Goal: Task Accomplishment & Management: Manage account settings

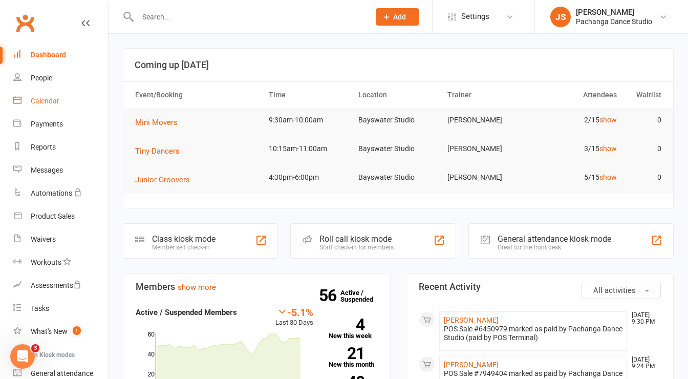
click at [52, 100] on div "Calendar" at bounding box center [45, 101] width 29 height 8
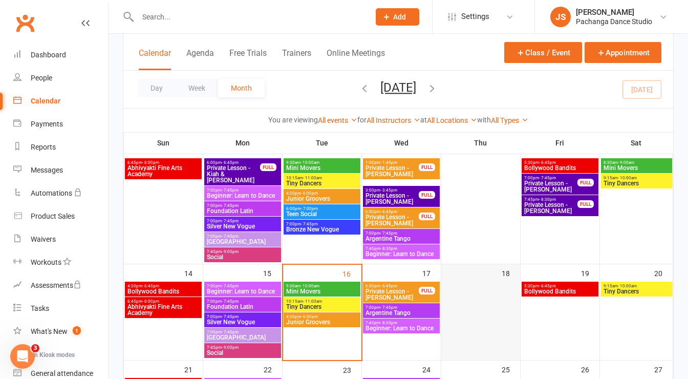
scroll to position [173, 0]
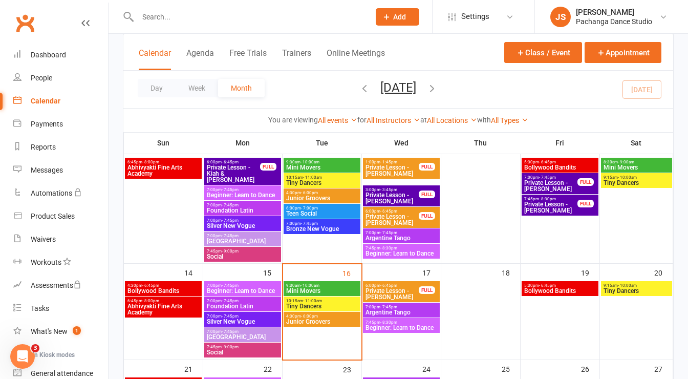
click at [649, 168] on span "Mini Movers" at bounding box center [637, 167] width 68 height 6
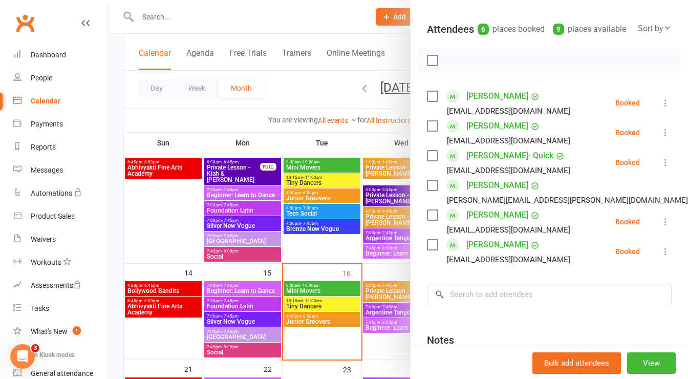
scroll to position [216, 0]
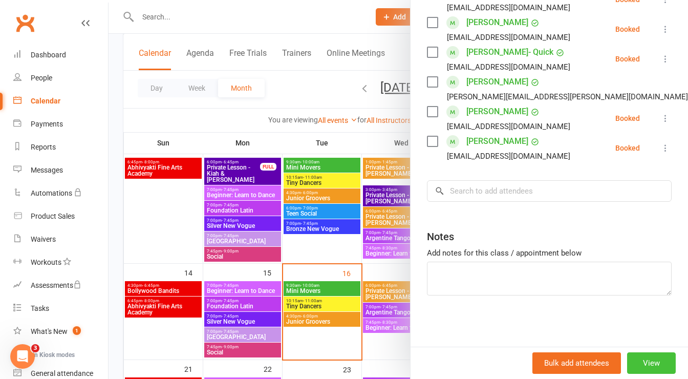
click at [637, 364] on button "View" at bounding box center [651, 362] width 49 height 21
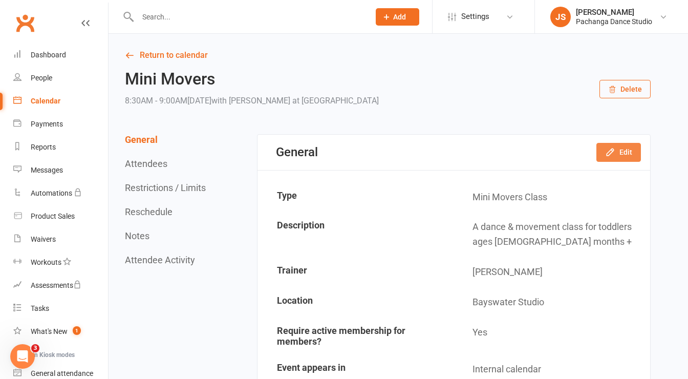
click at [617, 151] on button "Edit" at bounding box center [618, 152] width 45 height 18
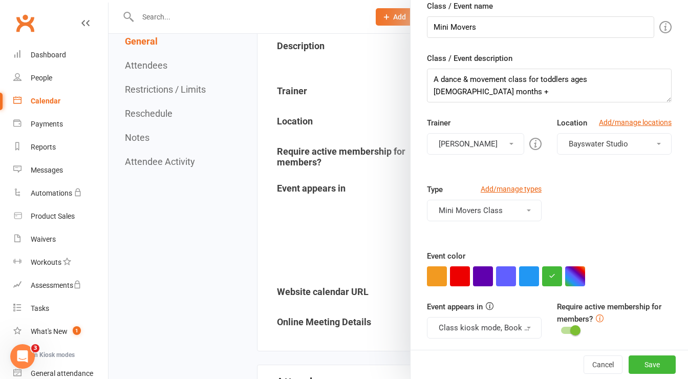
scroll to position [180, 0]
click at [350, 246] on div at bounding box center [397, 189] width 579 height 379
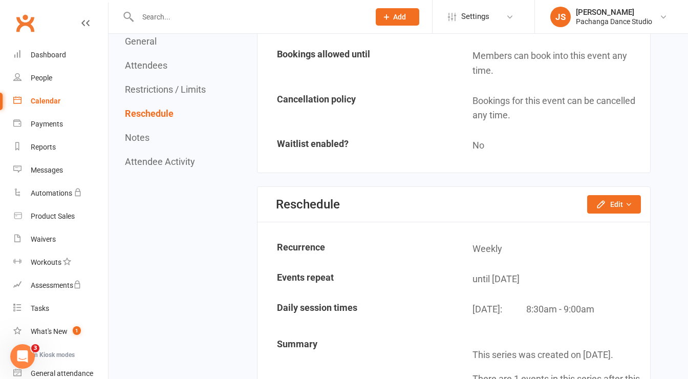
scroll to position [1117, 0]
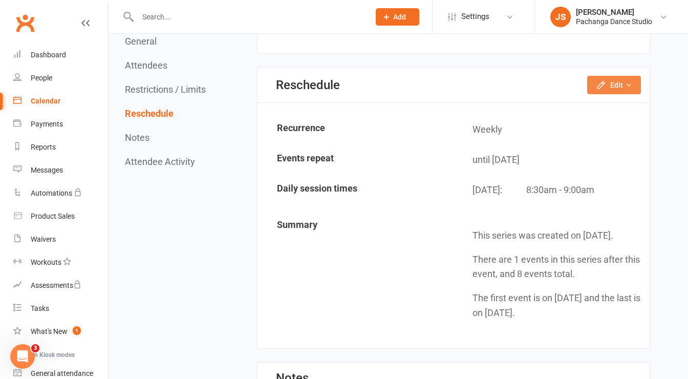
click at [632, 81] on icon "button" at bounding box center [628, 84] width 7 height 7
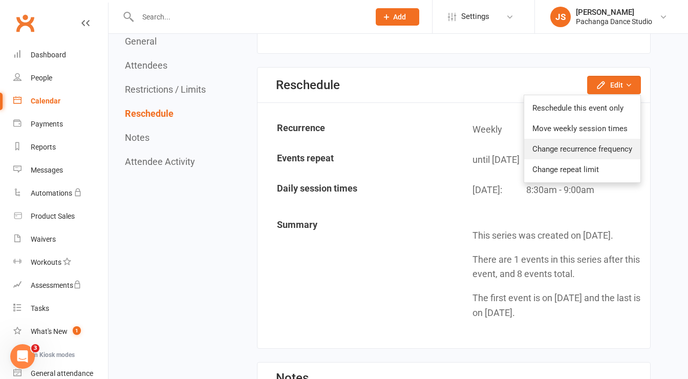
click at [622, 149] on link "Change recurrence frequency" at bounding box center [582, 149] width 116 height 20
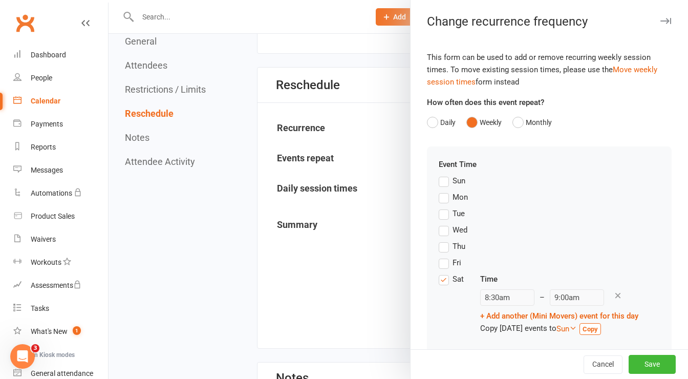
scroll to position [17, 0]
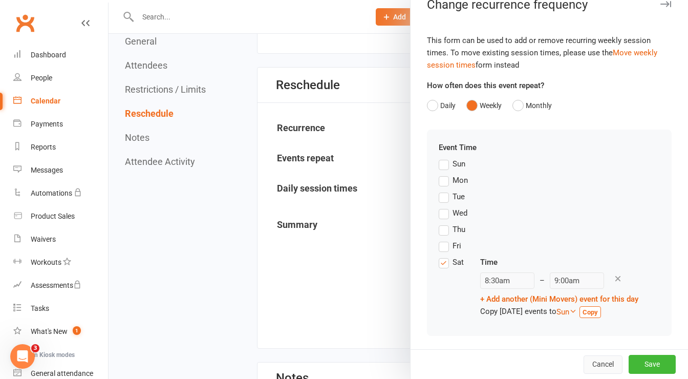
click at [583, 361] on button "Cancel" at bounding box center [602, 364] width 39 height 18
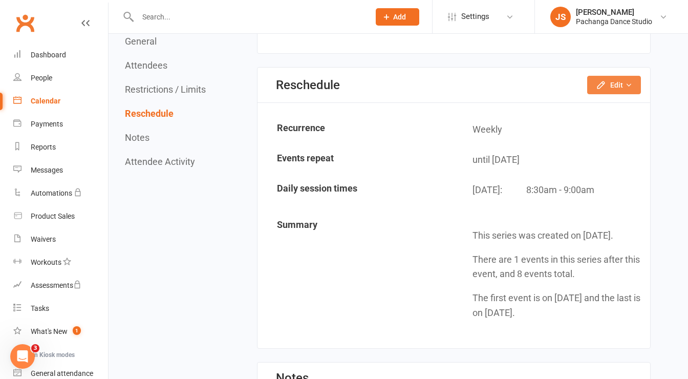
click at [605, 81] on icon "button" at bounding box center [601, 85] width 10 height 10
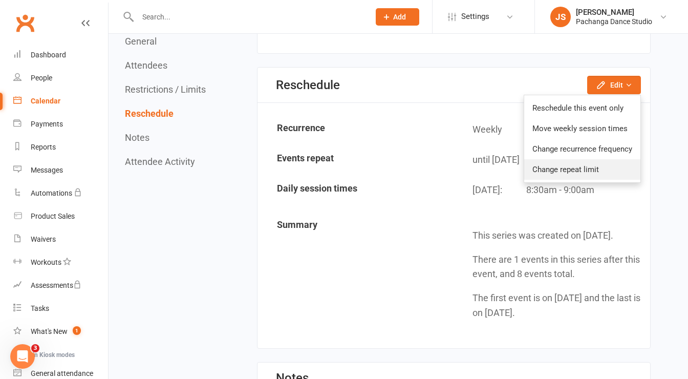
click at [583, 170] on link "Change repeat limit" at bounding box center [582, 169] width 116 height 20
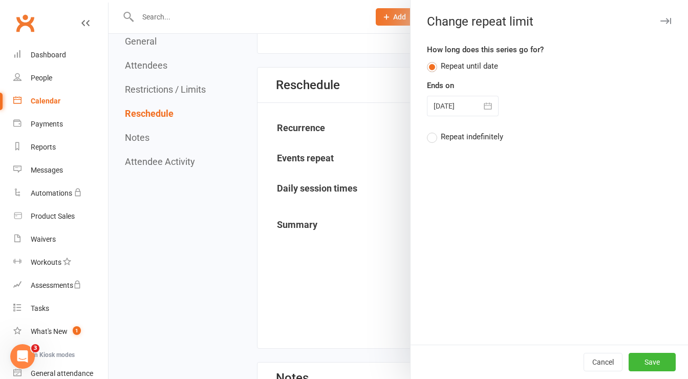
click at [484, 105] on icon "button" at bounding box center [488, 106] width 10 height 10
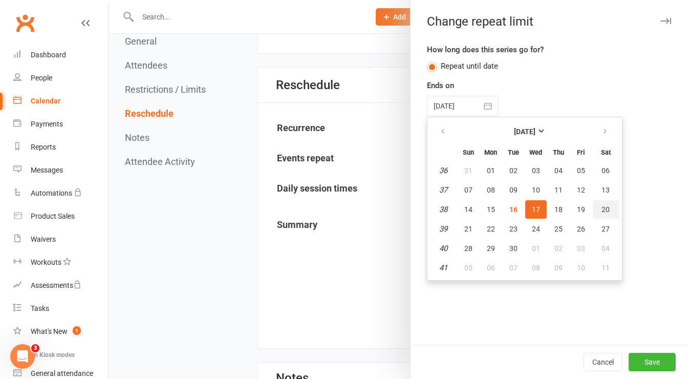
click at [600, 215] on button "20" at bounding box center [606, 209] width 26 height 18
type input "[DATE]"
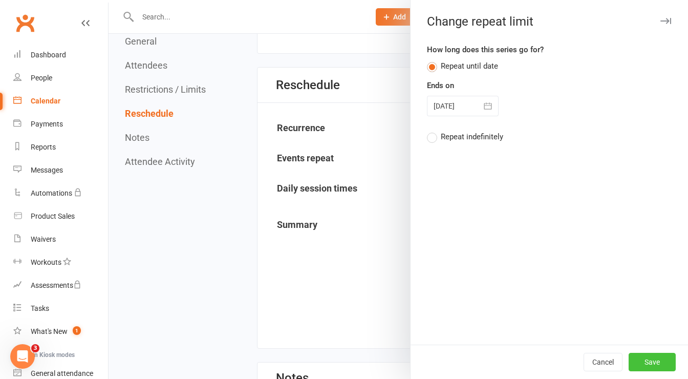
click at [645, 363] on button "Save" at bounding box center [651, 362] width 47 height 18
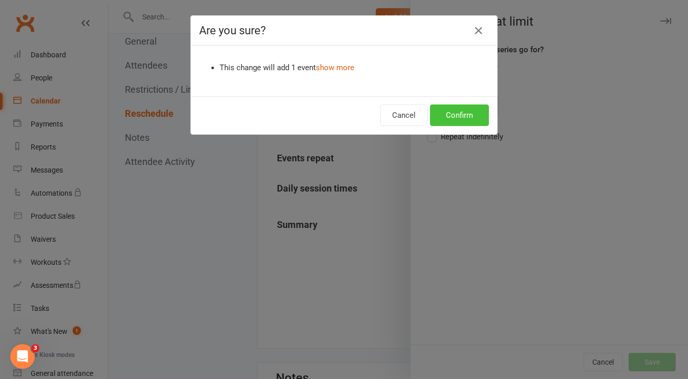
click at [463, 116] on button "Confirm" at bounding box center [459, 114] width 59 height 21
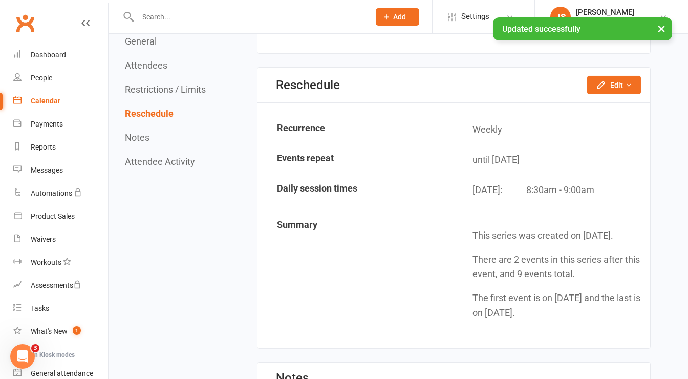
click at [661, 26] on button "×" at bounding box center [661, 28] width 18 height 22
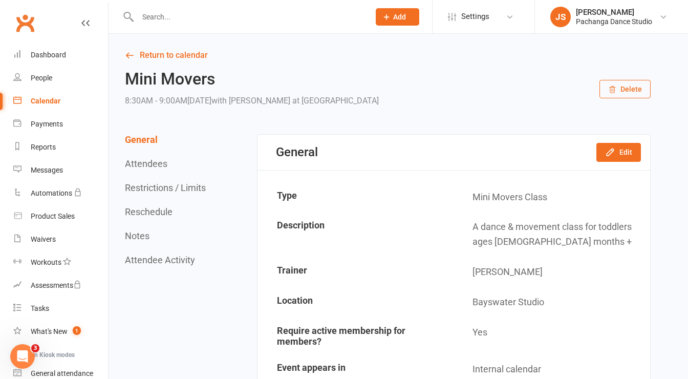
scroll to position [1, 0]
click at [52, 102] on div "Calendar" at bounding box center [46, 101] width 30 height 8
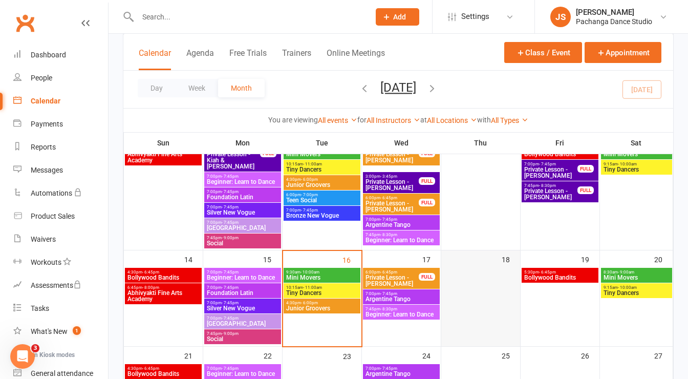
scroll to position [184, 0]
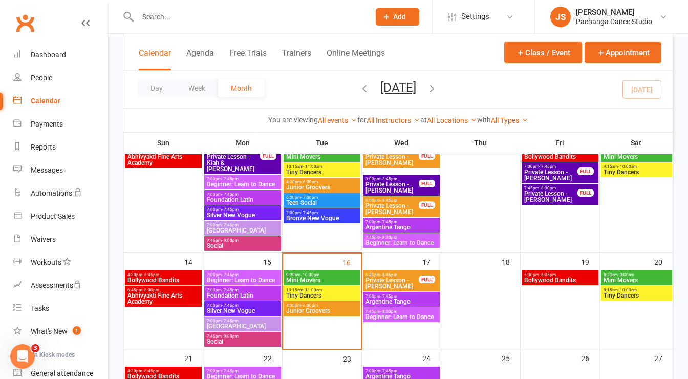
click at [647, 279] on span "Mini Movers" at bounding box center [637, 280] width 68 height 6
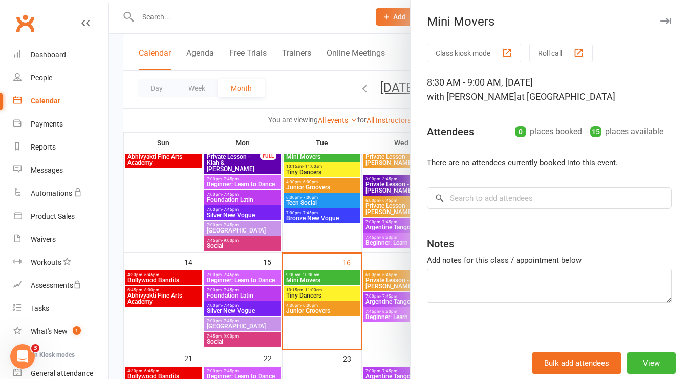
click at [660, 19] on icon "button" at bounding box center [665, 21] width 11 height 6
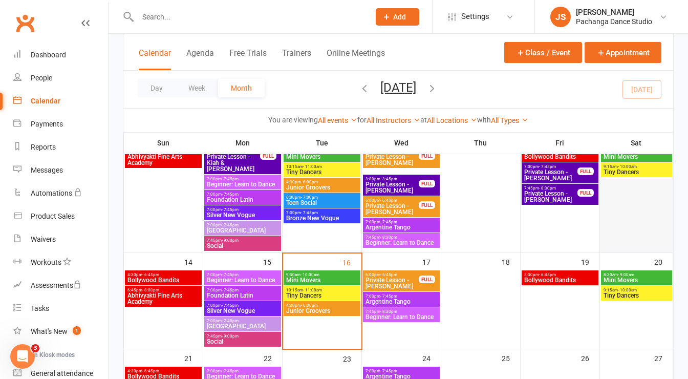
scroll to position [165, 0]
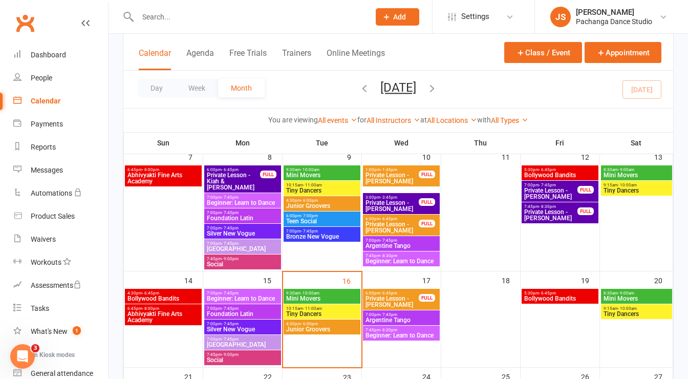
click at [647, 169] on span "8:30am - 9:00am" at bounding box center [637, 169] width 68 height 5
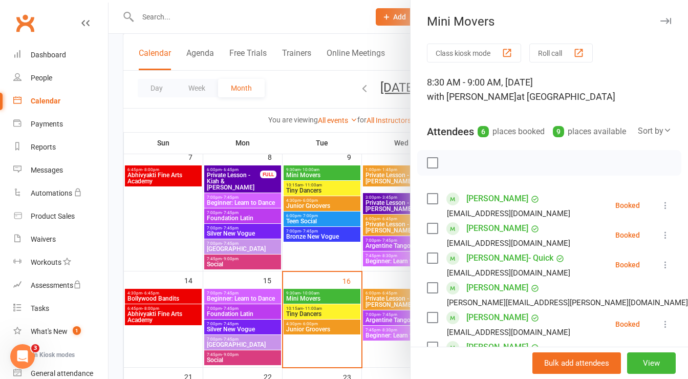
click at [660, 22] on icon "button" at bounding box center [665, 21] width 11 height 6
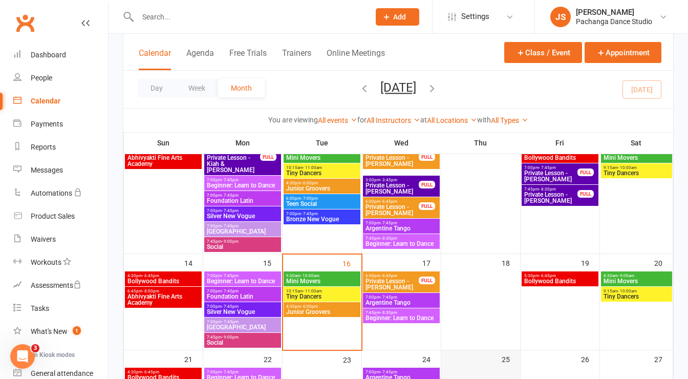
scroll to position [148, 0]
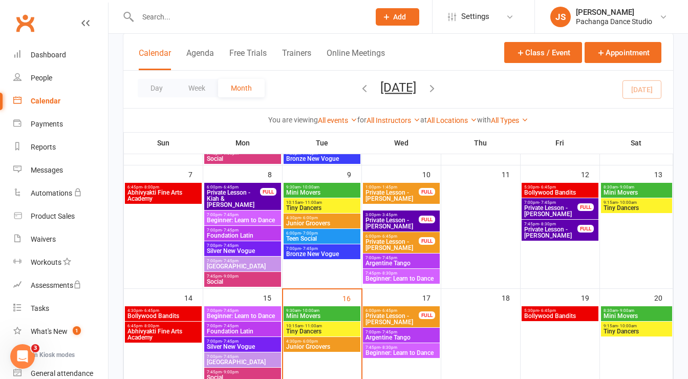
click at [643, 192] on span "Mini Movers" at bounding box center [637, 192] width 68 height 6
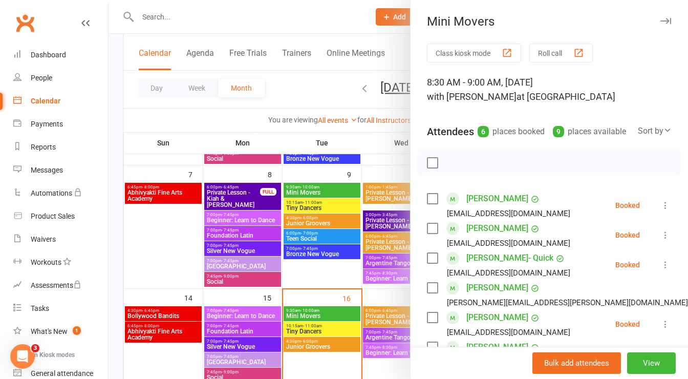
scroll to position [47, 0]
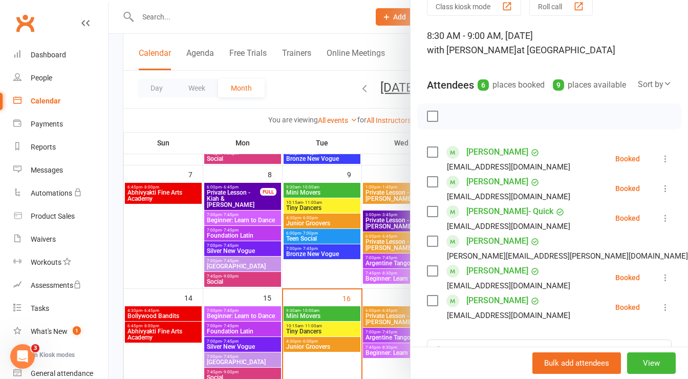
click at [427, 276] on label at bounding box center [432, 271] width 10 height 10
click at [428, 246] on label at bounding box center [432, 241] width 10 height 10
click at [454, 117] on icon "button" at bounding box center [455, 116] width 2 height 2
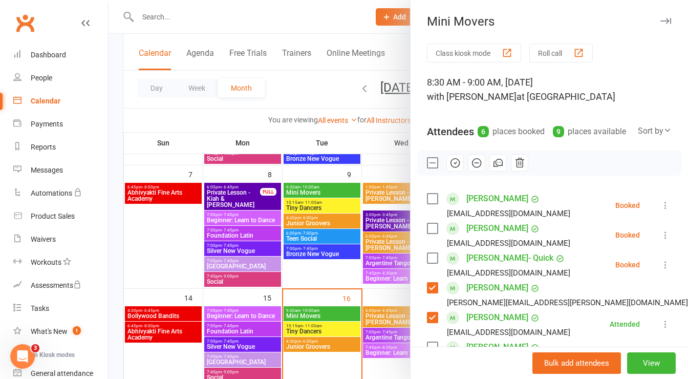
click at [659, 17] on button "button" at bounding box center [665, 21] width 12 height 12
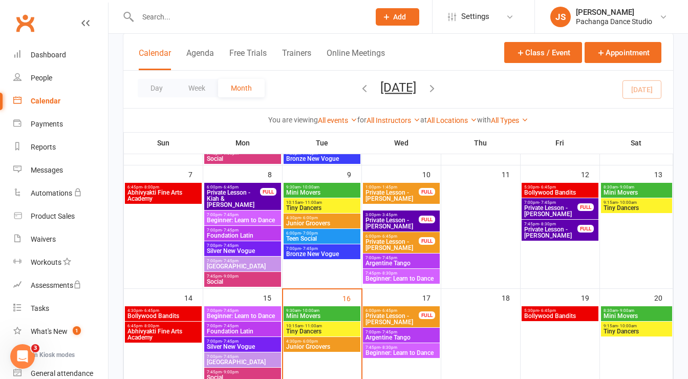
click at [657, 203] on span "9:15am - 10:00am" at bounding box center [637, 202] width 68 height 5
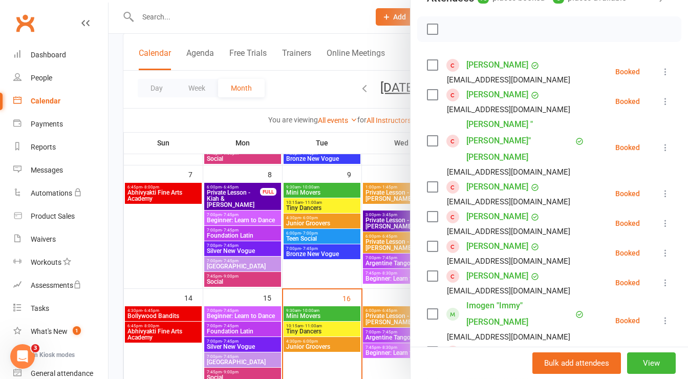
scroll to position [134, 0]
click at [430, 70] on label at bounding box center [432, 64] width 10 height 10
click at [427, 99] on label at bounding box center [432, 94] width 10 height 10
click at [427, 137] on label at bounding box center [432, 140] width 10 height 10
click at [427, 178] on div "[PERSON_NAME] [PERSON_NAME][EMAIL_ADDRESS][DOMAIN_NAME]" at bounding box center [500, 193] width 147 height 30
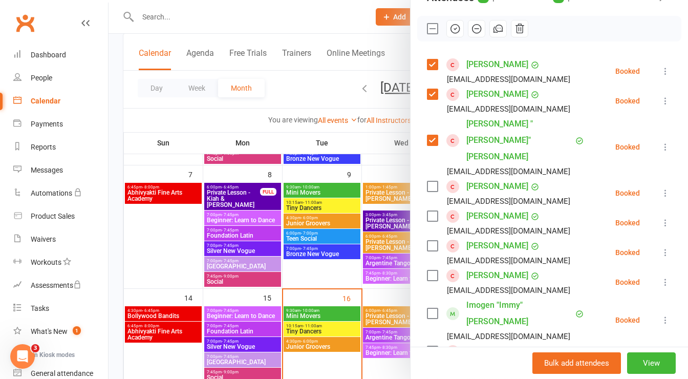
click at [427, 211] on label at bounding box center [432, 216] width 10 height 10
click at [431, 181] on label at bounding box center [432, 186] width 10 height 10
click at [428, 241] on label at bounding box center [432, 246] width 10 height 10
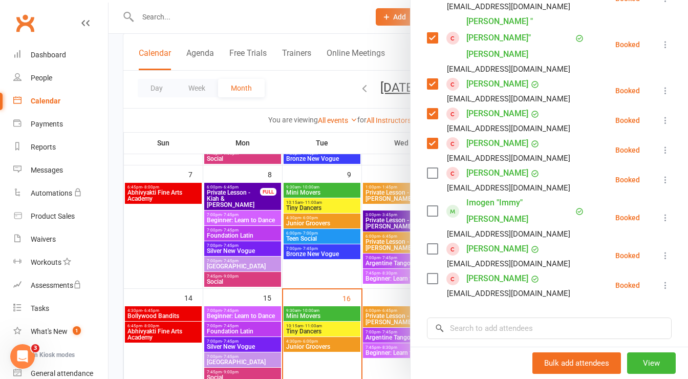
scroll to position [239, 0]
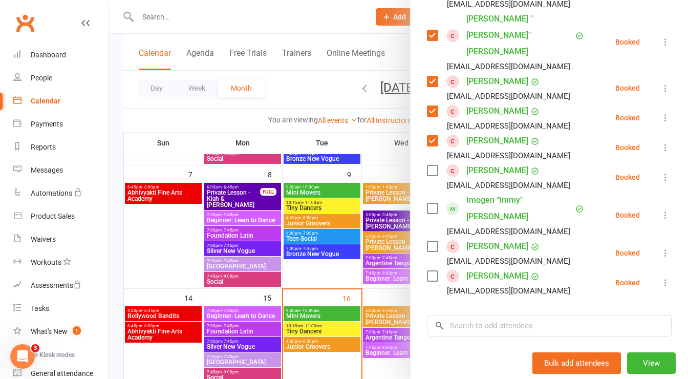
click at [431, 241] on label at bounding box center [432, 246] width 10 height 10
click at [428, 271] on label at bounding box center [432, 276] width 10 height 10
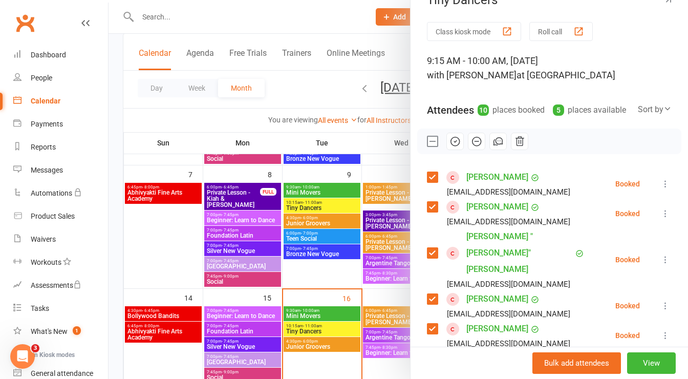
scroll to position [0, 0]
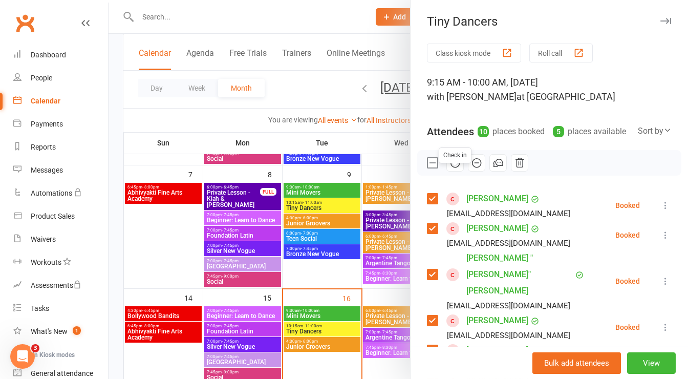
click at [450, 168] on icon "button" at bounding box center [454, 162] width 11 height 11
click at [660, 21] on icon "button" at bounding box center [665, 21] width 11 height 6
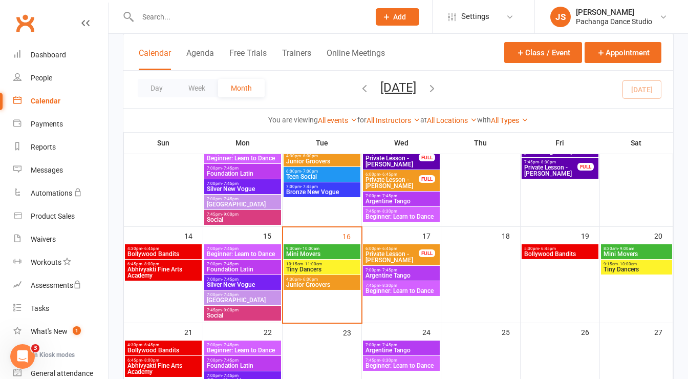
scroll to position [210, 0]
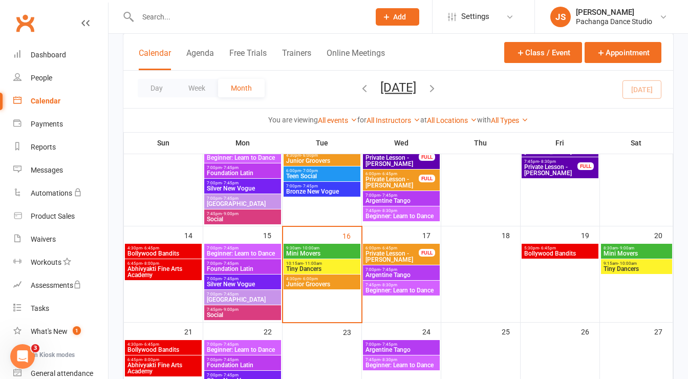
click at [353, 251] on span "Mini Movers" at bounding box center [322, 253] width 73 height 6
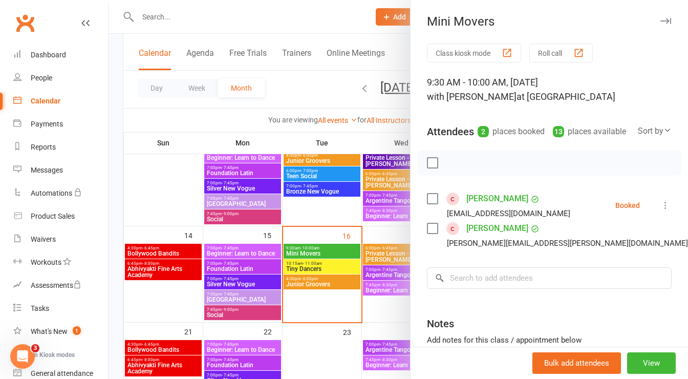
click at [428, 233] on label at bounding box center [432, 228] width 10 height 10
click at [456, 171] on button "button" at bounding box center [454, 162] width 17 height 17
click at [660, 19] on icon "button" at bounding box center [665, 21] width 11 height 6
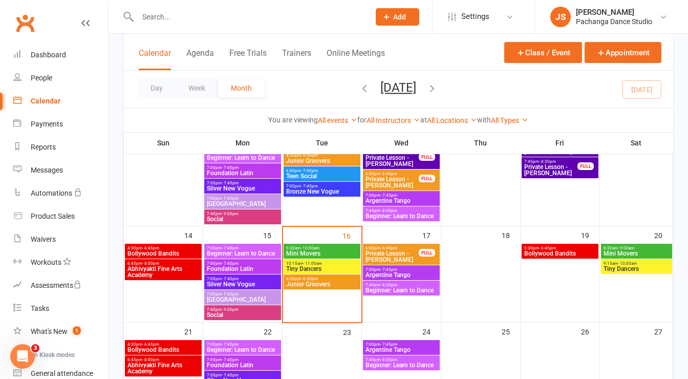
click at [337, 267] on span "Tiny Dancers" at bounding box center [322, 269] width 73 height 6
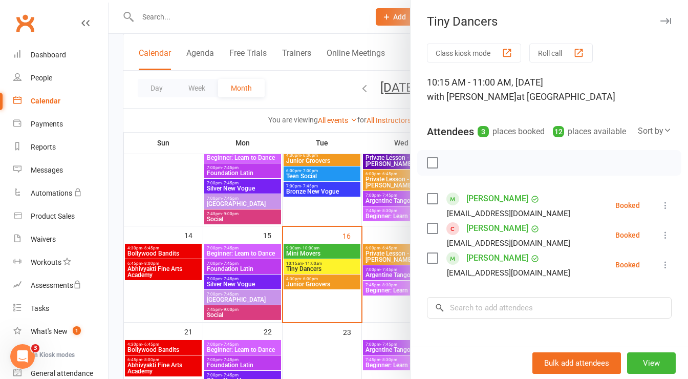
click at [428, 233] on label at bounding box center [432, 228] width 10 height 10
click at [427, 263] on label at bounding box center [432, 258] width 10 height 10
click at [450, 168] on icon "button" at bounding box center [454, 162] width 11 height 11
click at [660, 21] on icon "button" at bounding box center [665, 21] width 11 height 6
